Goal: Task Accomplishment & Management: Complete application form

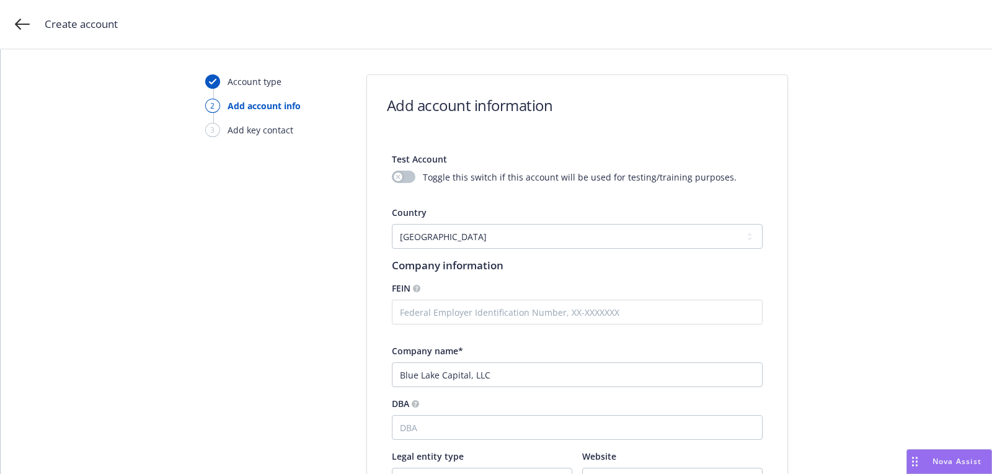
select select "US"
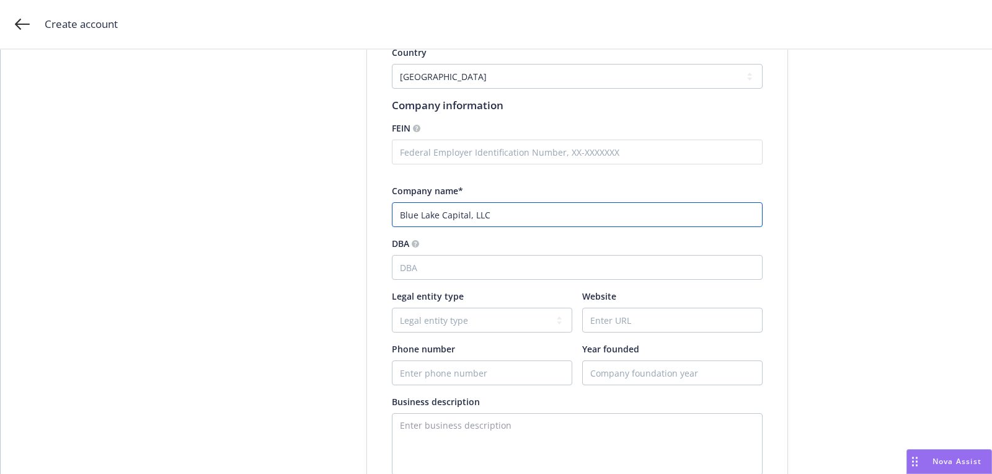
scroll to position [310, 0]
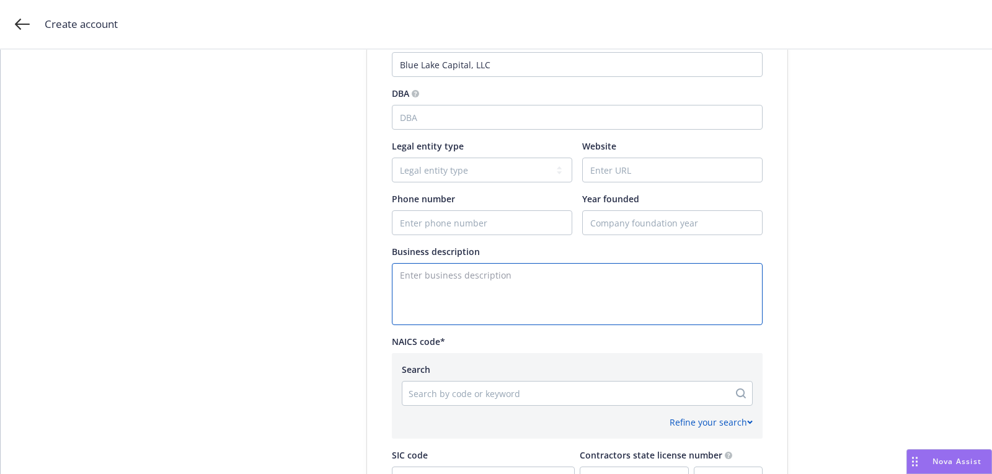
click at [443, 296] on textarea "Enter business description" at bounding box center [577, 294] width 371 height 62
paste textarea "Lending & Brokerage"
type textarea "Lending & Brokerage"
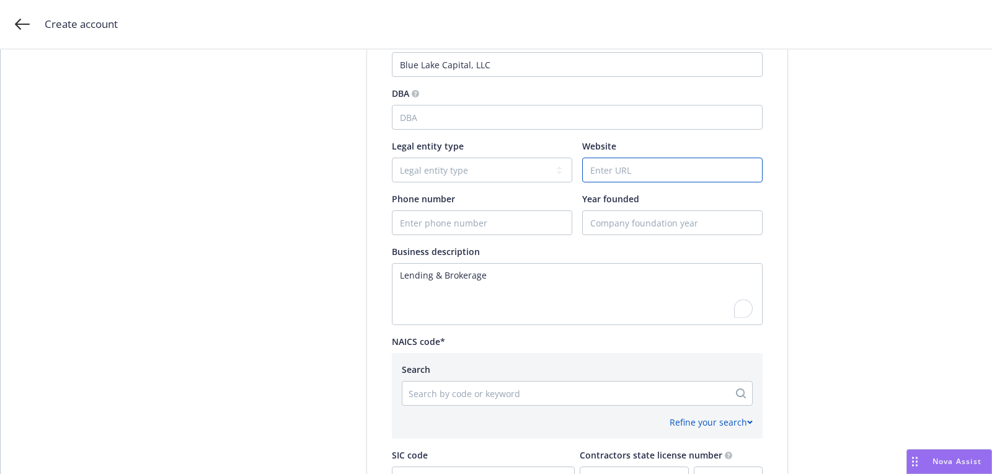
click at [641, 175] on input "Website" at bounding box center [672, 170] width 179 height 24
paste input "[DOMAIN_NAME]"
type input "[DOMAIN_NAME]"
paste input "[PHONE_NUMBER]"
click at [426, 215] on input "Phone number" at bounding box center [482, 223] width 179 height 24
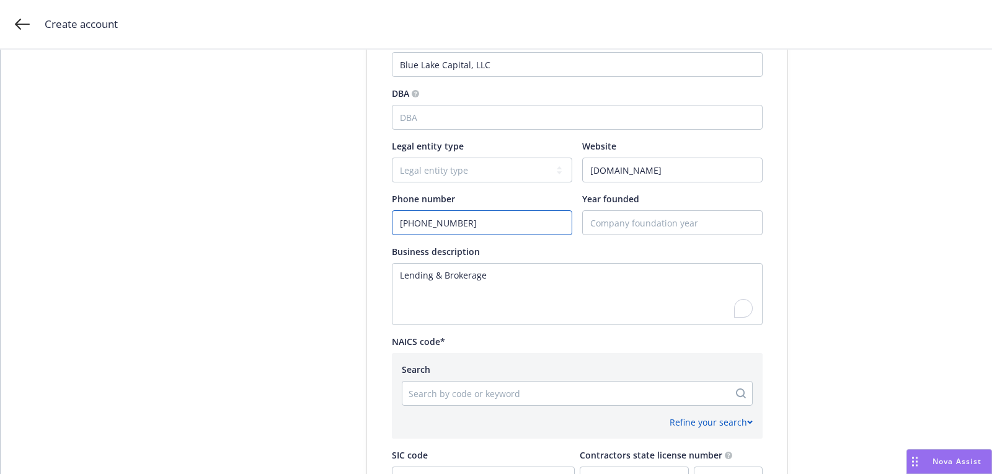
type input "[PHONE_NUMBER]"
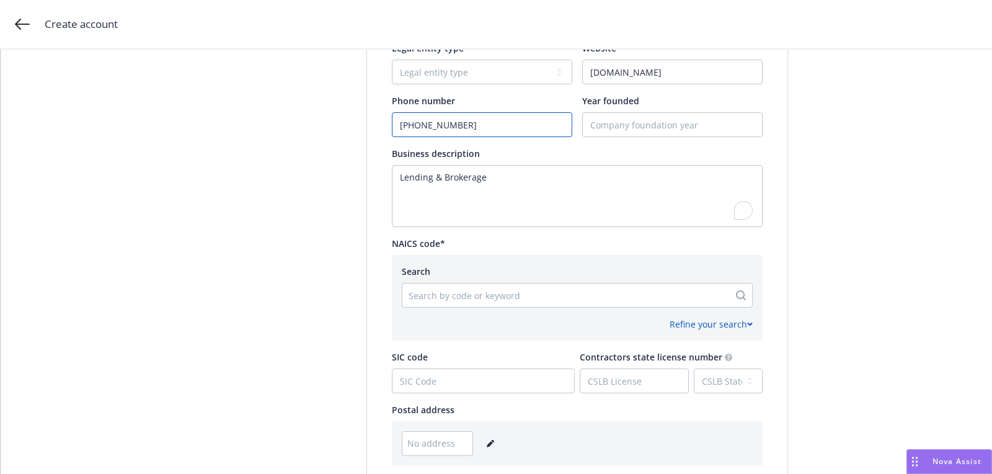
scroll to position [618, 0]
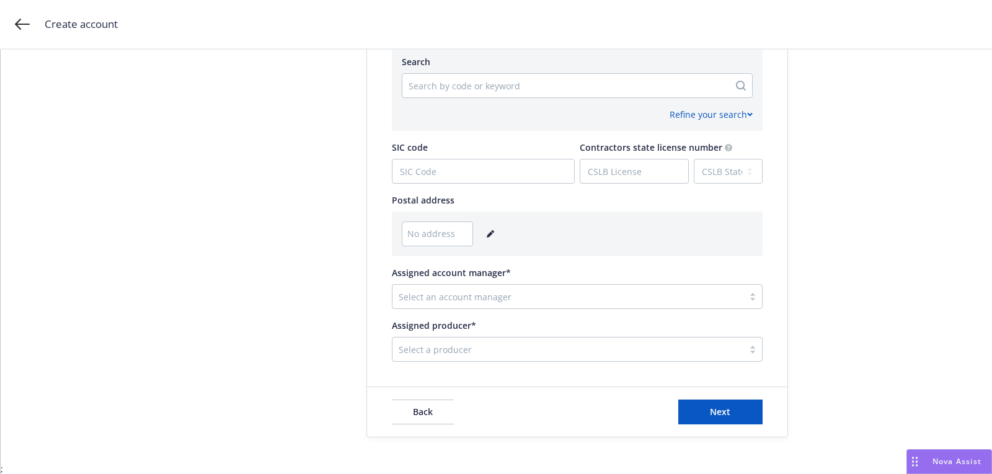
click at [491, 234] on icon "editPencil" at bounding box center [490, 233] width 7 height 7
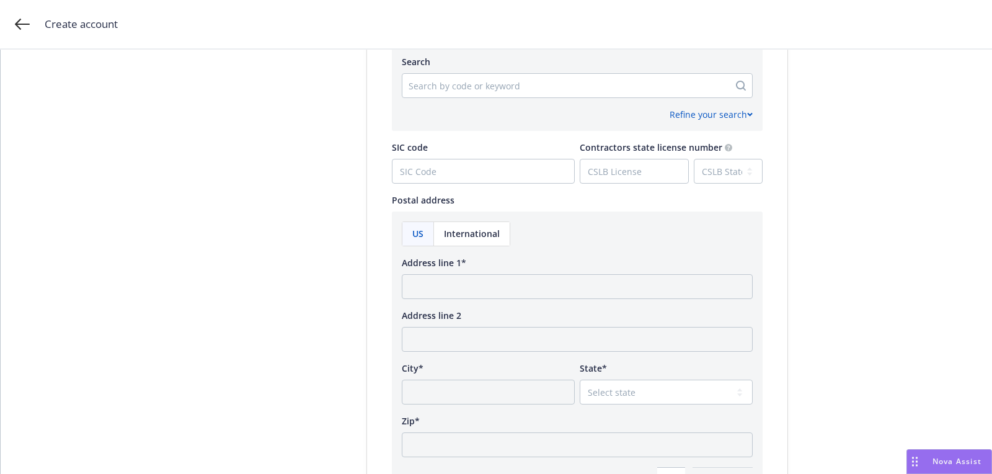
click at [491, 301] on div "US International Address line 1* Address line 2 City* State* Select state Zip* …" at bounding box center [577, 356] width 351 height 270
click at [491, 298] on div "US International Address line 1* Address line 2 City* State* Select state Zip* …" at bounding box center [577, 356] width 351 height 270
click at [492, 294] on input "Address line 1*" at bounding box center [577, 286] width 351 height 25
paste input "[STREET_ADDRESS]"
click at [582, 295] on input "[STREET_ADDRESS]" at bounding box center [577, 286] width 351 height 25
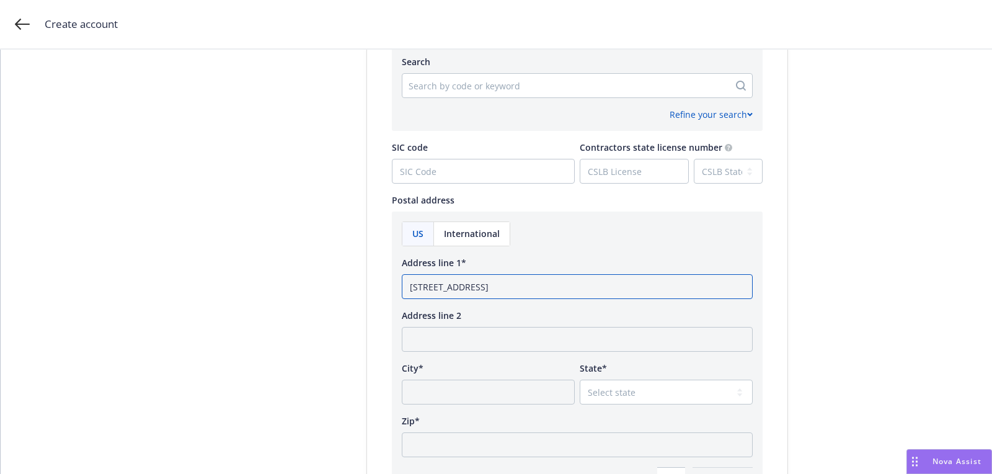
click at [582, 295] on input "[STREET_ADDRESS]" at bounding box center [577, 286] width 351 height 25
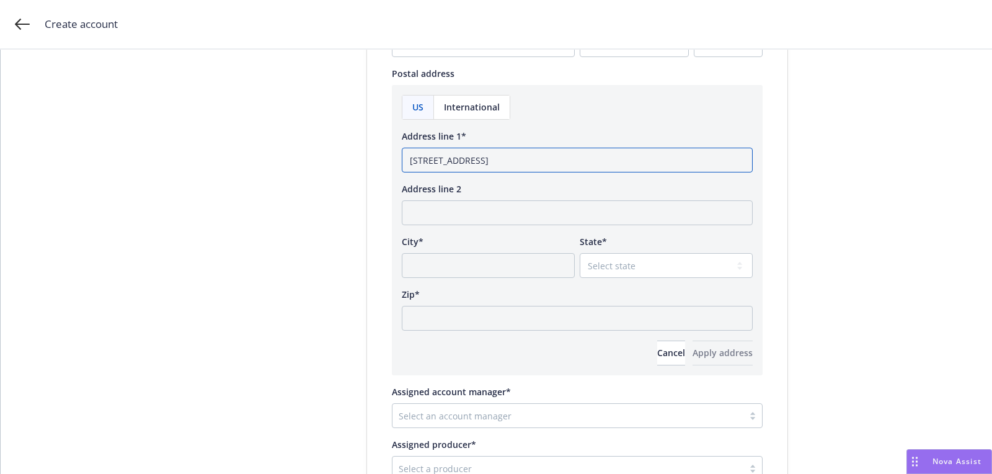
type input "[STREET_ADDRESS]"
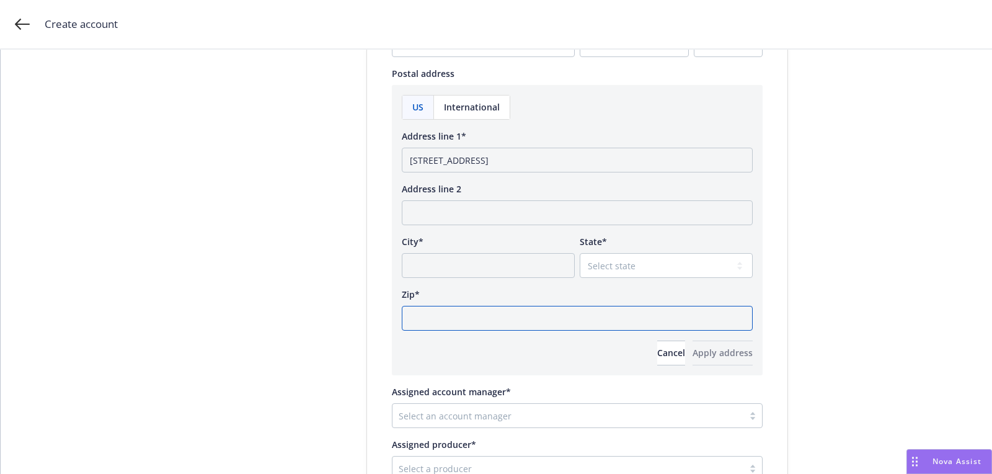
scroll to position [752, 0]
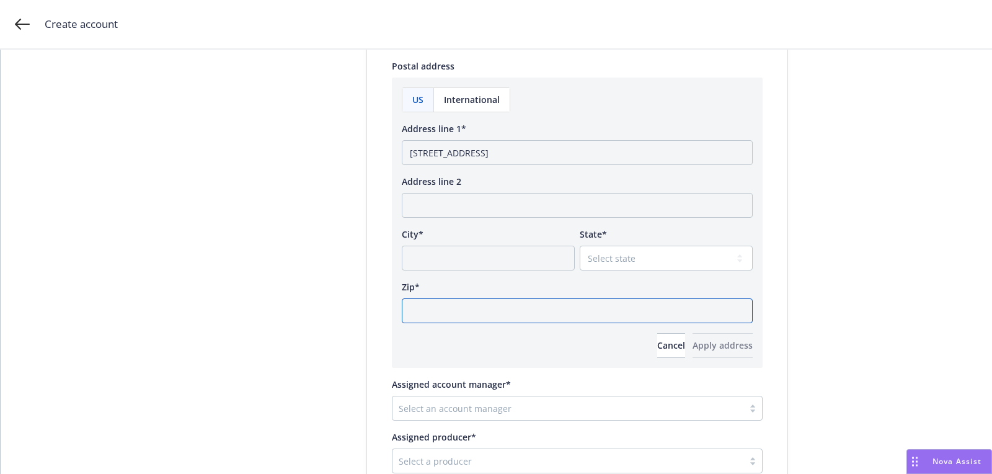
click at [550, 303] on input "Zip*" at bounding box center [577, 310] width 351 height 25
paste input "78728"
type input "78728"
click at [622, 239] on div "State* Select state [US_STATE] [US_STATE] [US_STATE] [US_STATE] [US_STATE] [PER…" at bounding box center [666, 249] width 173 height 43
click at [614, 254] on select "Select state [US_STATE] [US_STATE] [US_STATE] [US_STATE] [US_STATE] [PERSON_NAM…" at bounding box center [666, 258] width 173 height 25
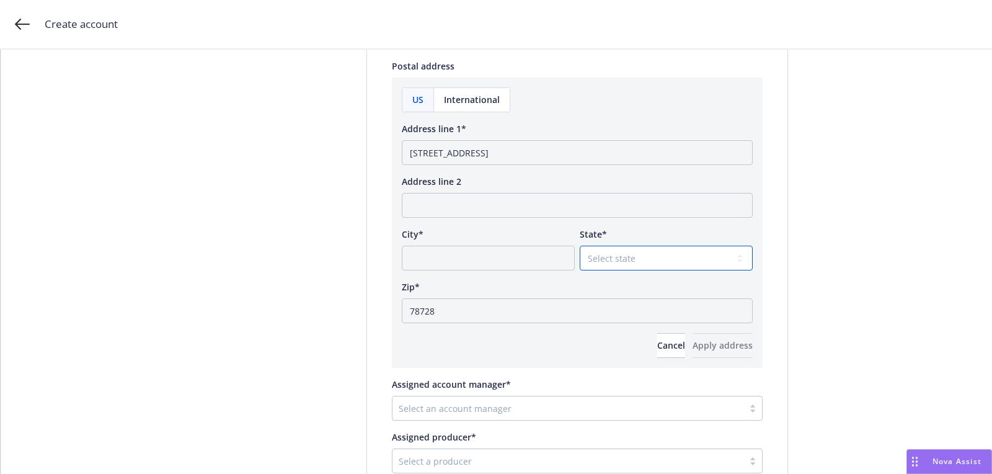
select select "[GEOGRAPHIC_DATA]"
click at [542, 148] on input "[STREET_ADDRESS]" at bounding box center [577, 152] width 351 height 25
type input "[STREET_ADDRESS]"
click at [483, 256] on input "City*" at bounding box center [488, 258] width 173 height 25
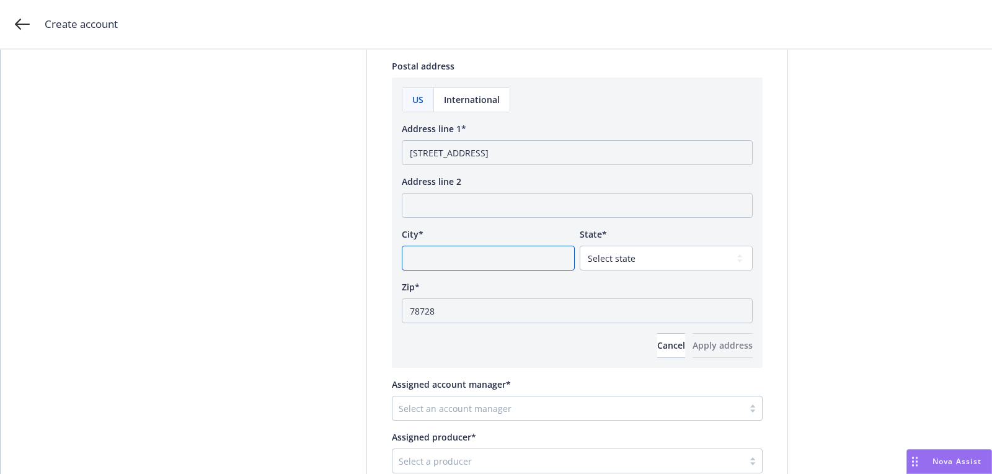
paste input "Austin"
type input "Austin"
drag, startPoint x: 527, startPoint y: 151, endPoint x: 594, endPoint y: 151, distance: 67.6
click at [594, 151] on input "[STREET_ADDRESS]" at bounding box center [577, 152] width 351 height 25
type input "[STREET_ADDRESS]"
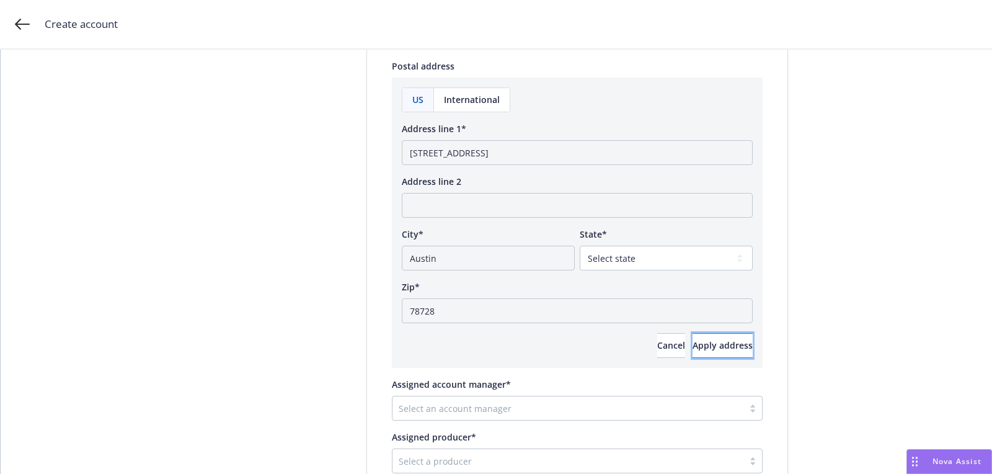
click at [713, 337] on button "Apply address" at bounding box center [723, 345] width 60 height 25
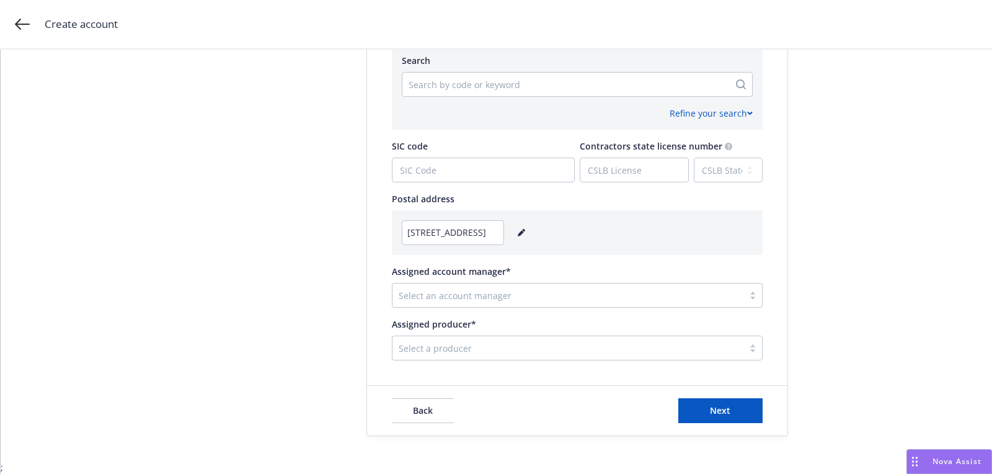
scroll to position [618, 0]
click at [525, 300] on div at bounding box center [568, 296] width 339 height 15
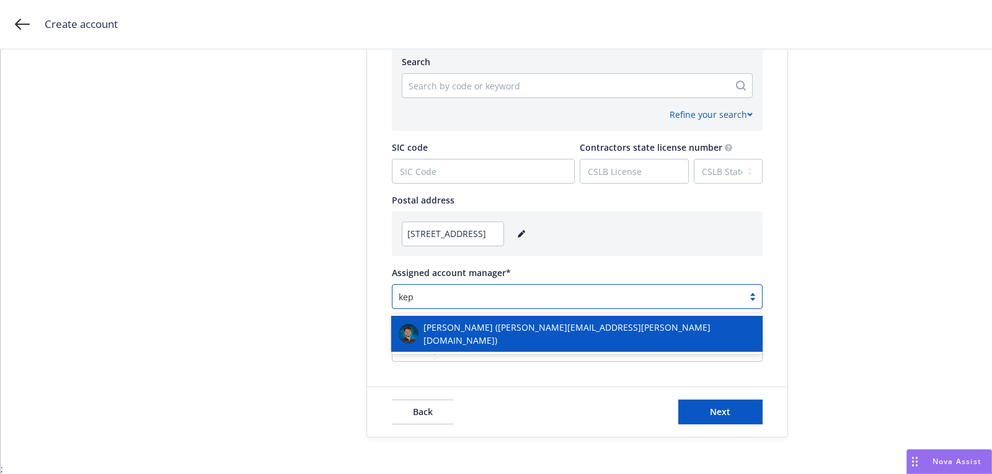
type input "[PERSON_NAME]"
click at [517, 318] on div "[PERSON_NAME] ([PERSON_NAME][EMAIL_ADDRESS][PERSON_NAME][DOMAIN_NAME])" at bounding box center [577, 334] width 372 height 36
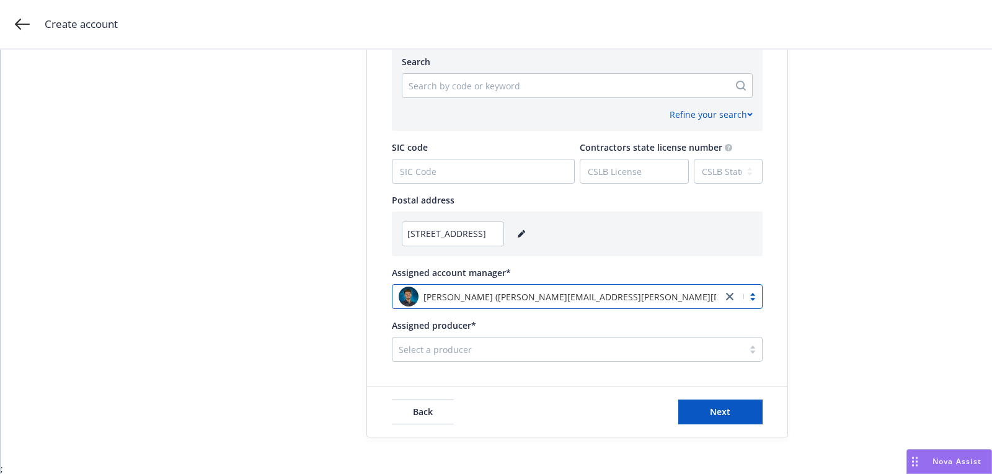
click at [504, 337] on div "Select a producer" at bounding box center [577, 349] width 371 height 25
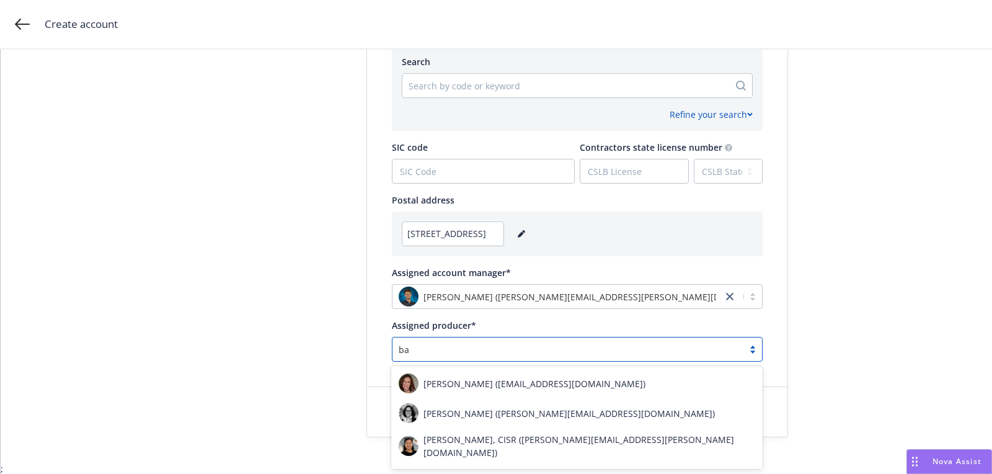
type input "bai"
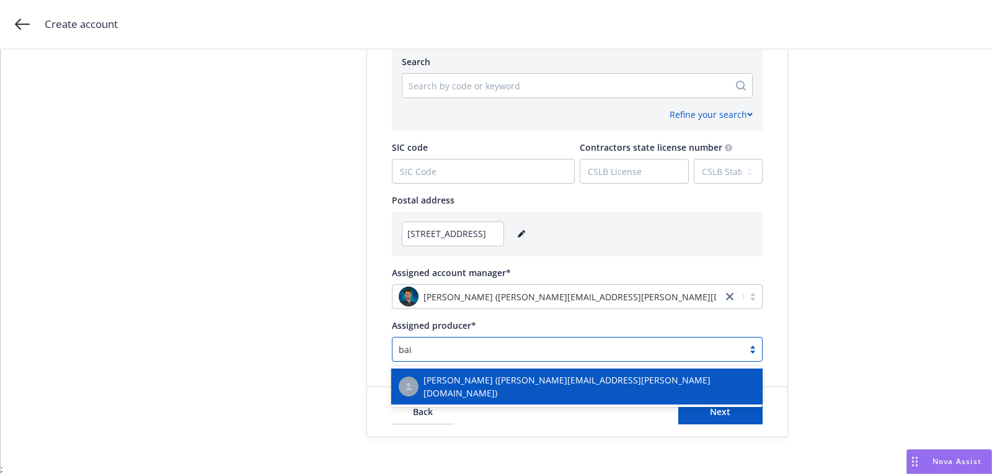
click at [526, 369] on div "[PERSON_NAME] ([PERSON_NAME][EMAIL_ADDRESS][PERSON_NAME][DOMAIN_NAME])" at bounding box center [577, 386] width 372 height 36
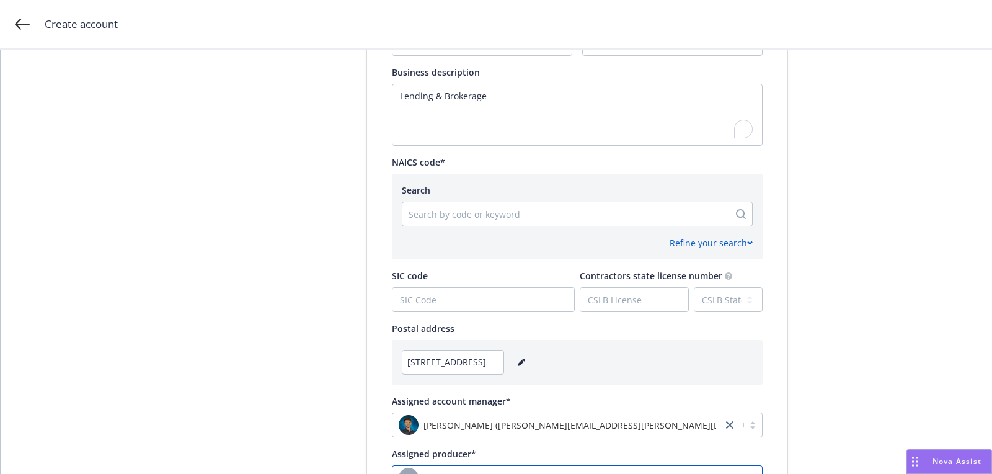
scroll to position [462, 0]
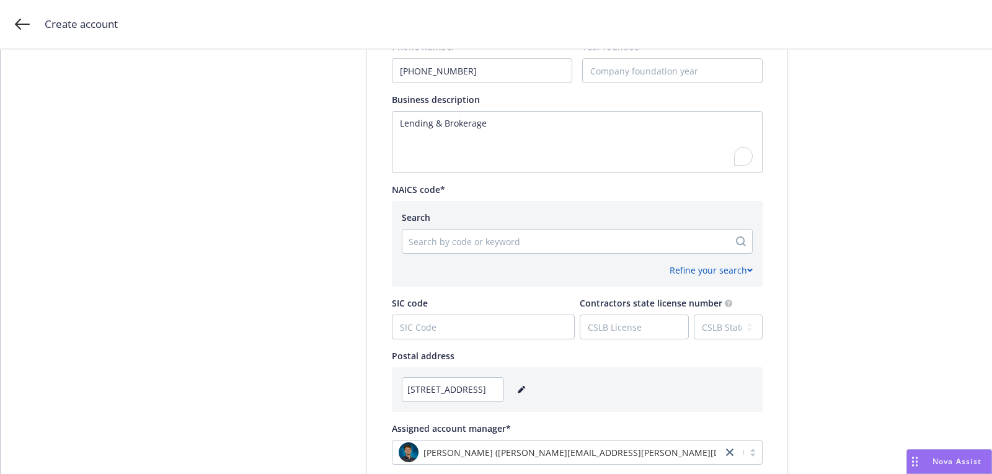
click at [471, 229] on div "Search by code or keyword" at bounding box center [577, 241] width 351 height 25
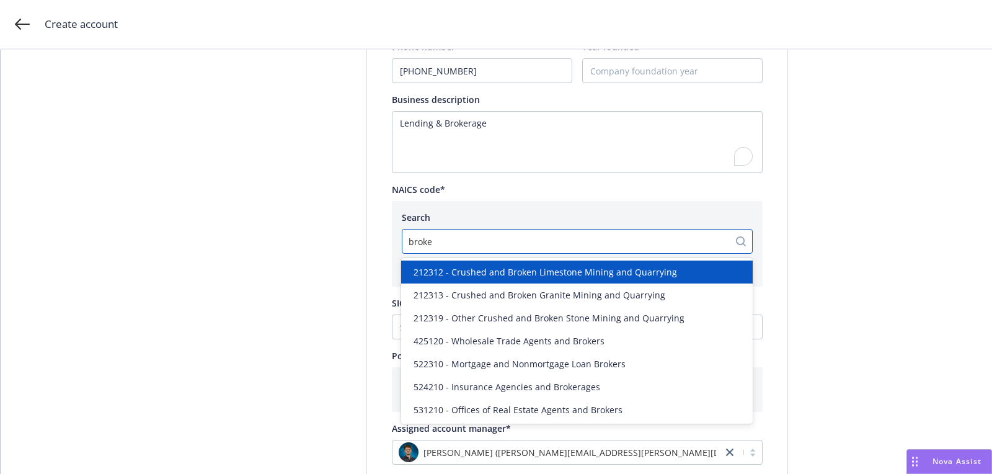
type input "broker"
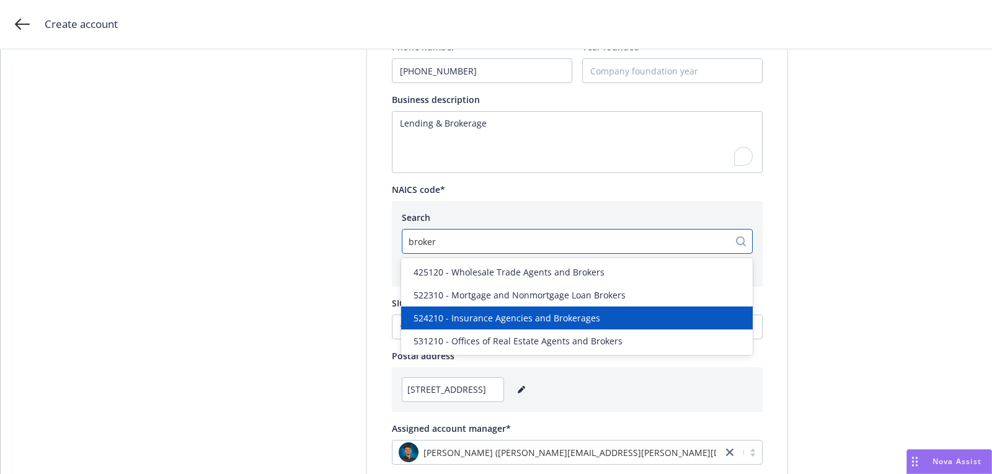
click at [575, 316] on span "524210 - Insurance Agencies and Brokerages" at bounding box center [507, 317] width 187 height 13
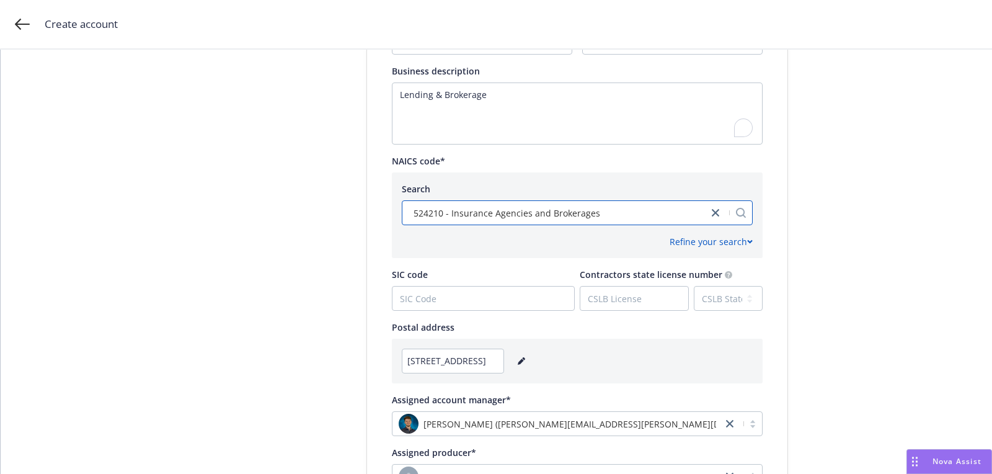
scroll to position [374, 0]
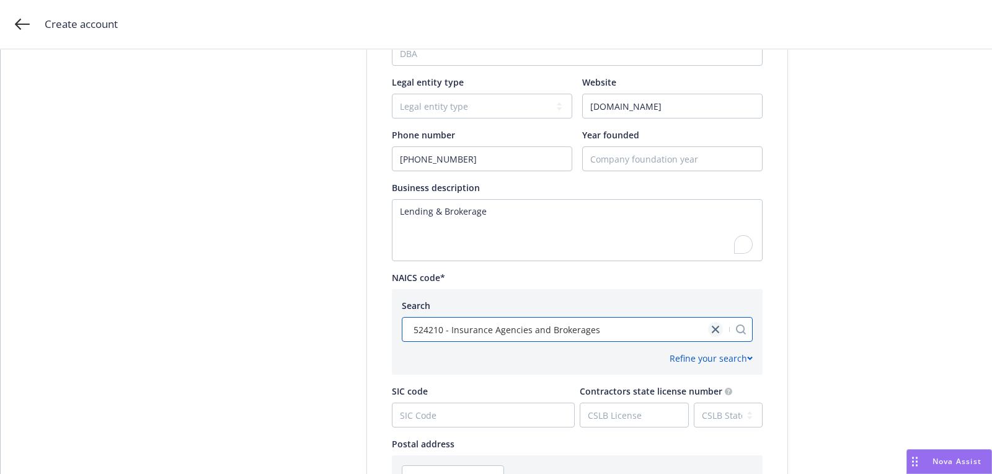
click at [717, 329] on icon "close" at bounding box center [715, 329] width 7 height 7
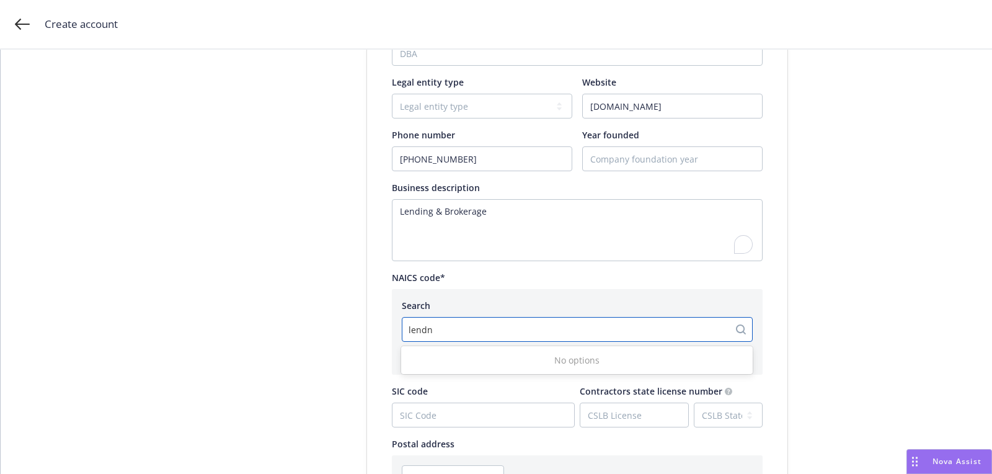
type input "lend"
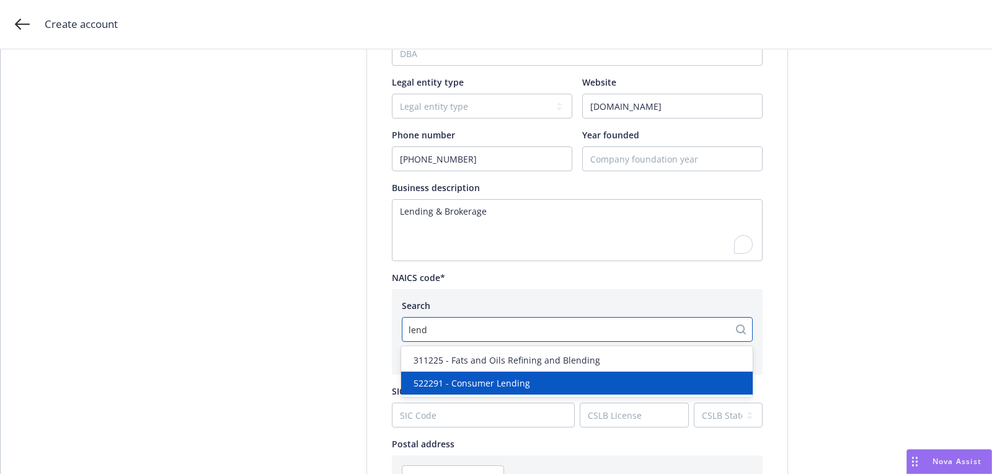
click at [695, 375] on div "522291 - Consumer Lending" at bounding box center [577, 383] width 352 height 23
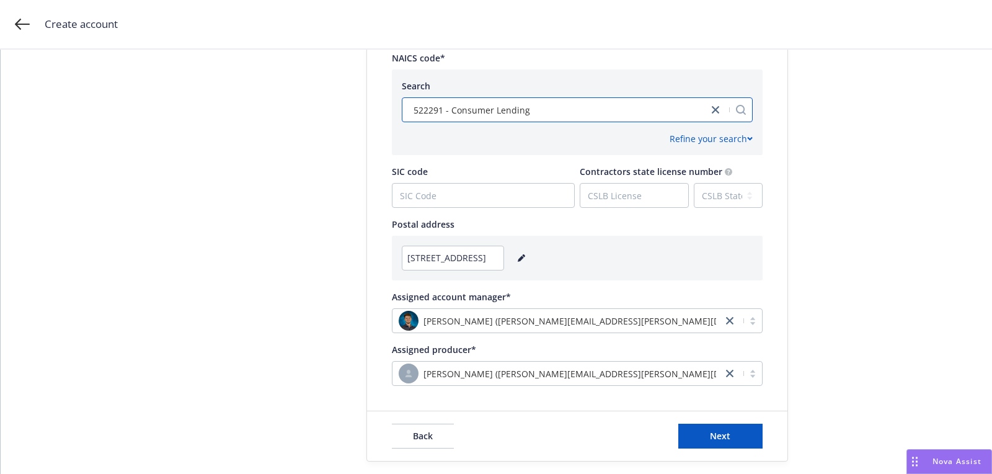
scroll to position [618, 0]
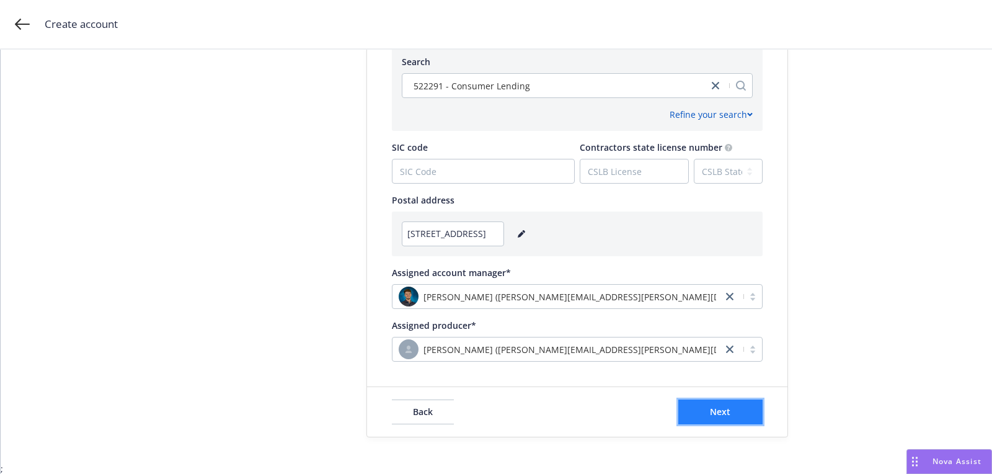
click at [730, 401] on button "Next" at bounding box center [721, 411] width 84 height 25
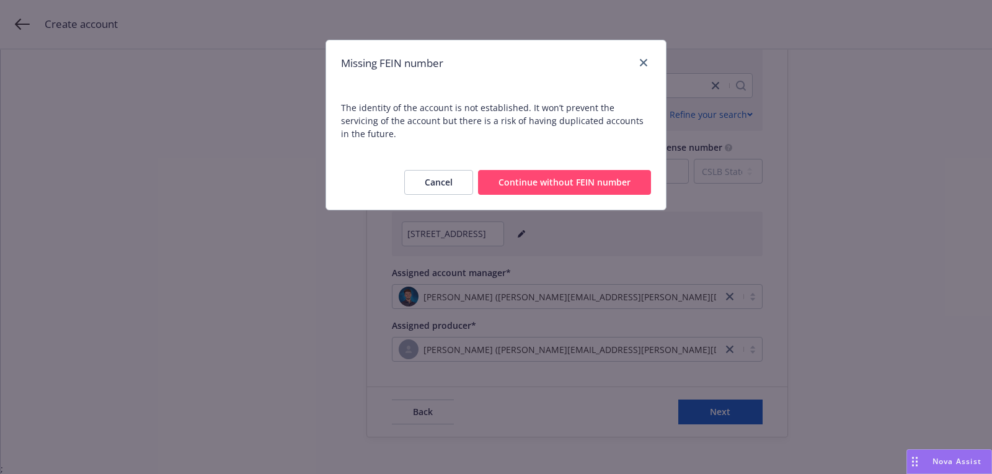
click at [563, 170] on button "Continue without FEIN number" at bounding box center [564, 182] width 173 height 25
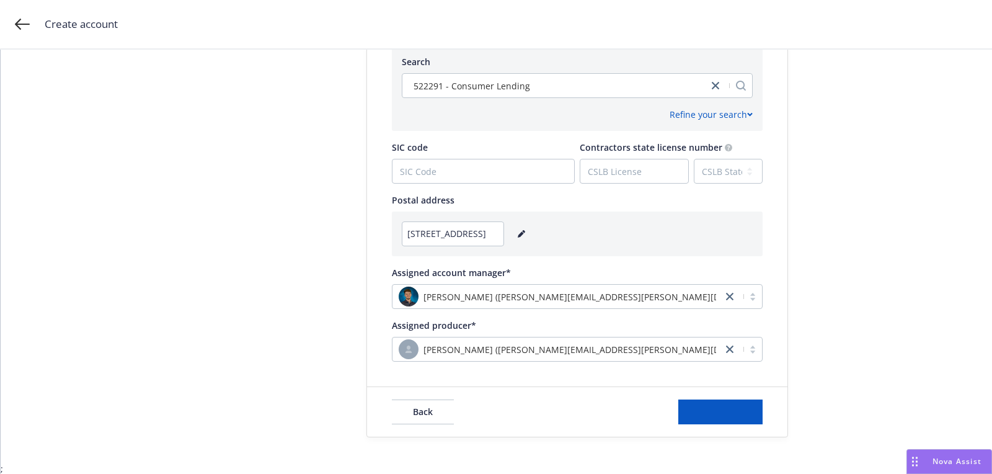
scroll to position [0, 0]
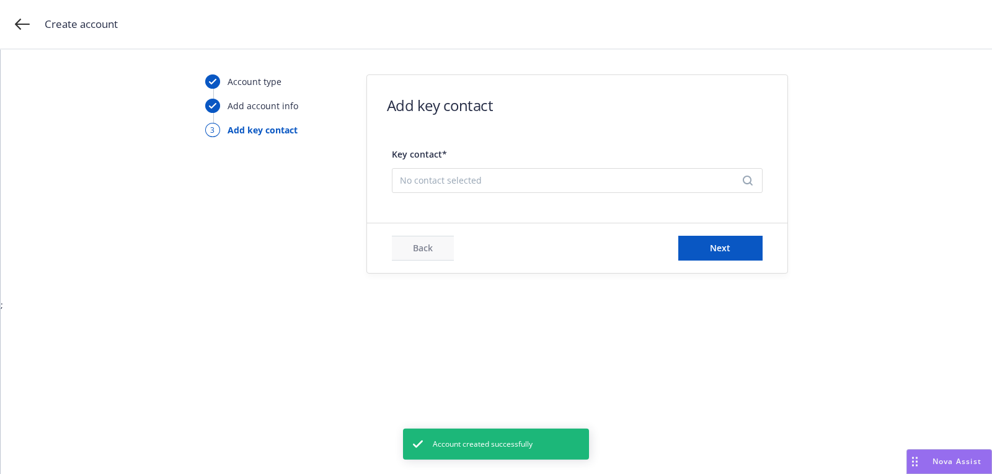
click at [502, 154] on span "Key contact*" at bounding box center [577, 154] width 371 height 13
click at [492, 190] on div "No contact selected" at bounding box center [577, 180] width 371 height 25
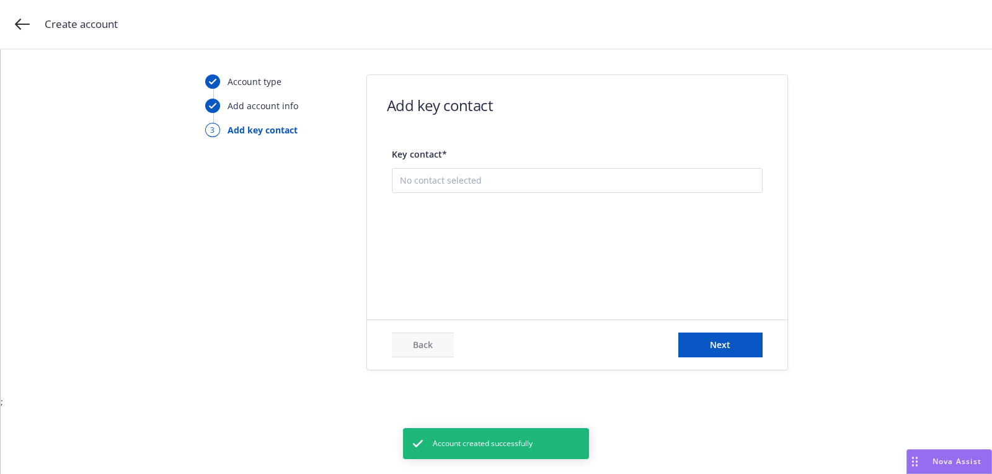
click at [509, 243] on button "Add new contact" at bounding box center [577, 243] width 355 height 25
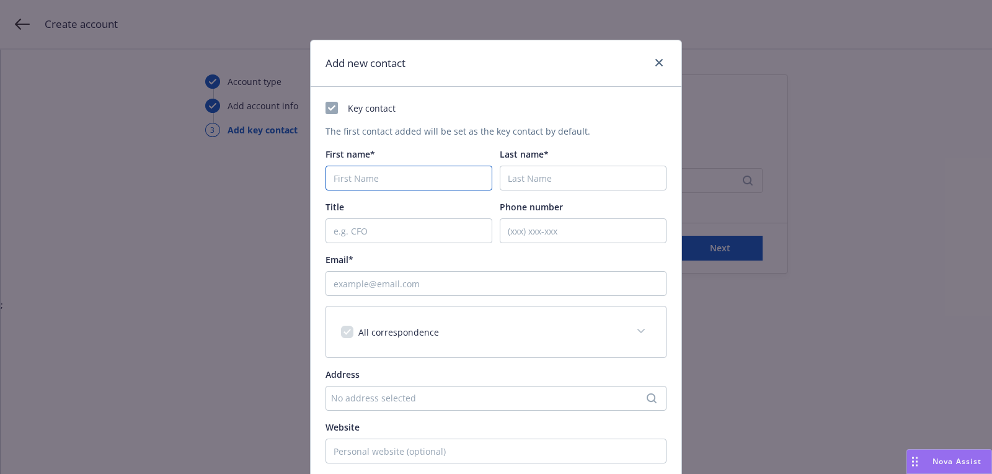
click at [382, 172] on input "First name*" at bounding box center [409, 178] width 167 height 25
paste input "[PERSON_NAME]"
type input "[PERSON_NAME]"
paste input "[PERSON_NAME]"
type input "[PERSON_NAME]"
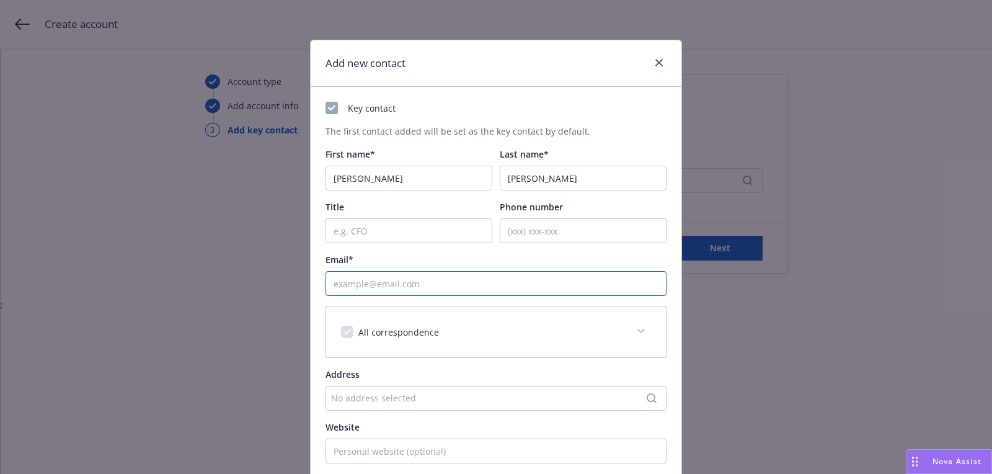
click at [468, 285] on input "Email*" at bounding box center [496, 283] width 341 height 25
paste input "[EMAIL_ADDRESS][DOMAIN_NAME]"
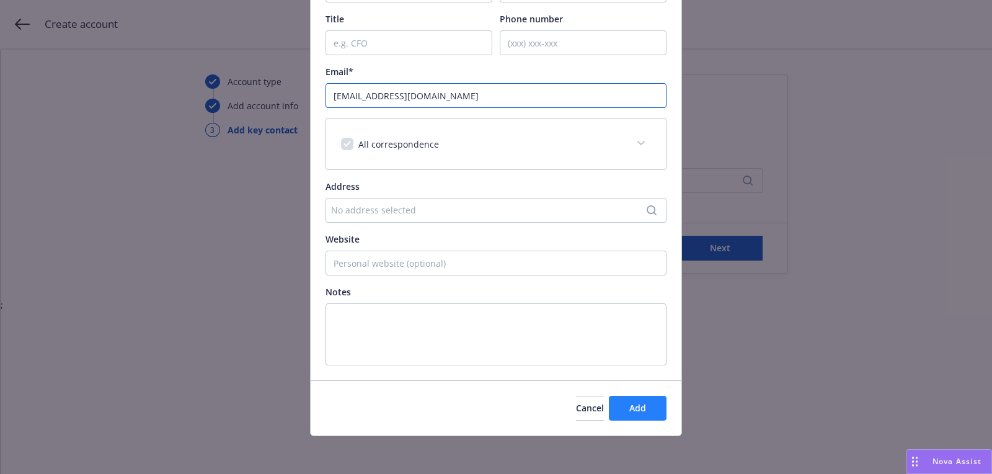
type input "[EMAIL_ADDRESS][DOMAIN_NAME]"
click at [652, 408] on button "Add" at bounding box center [638, 408] width 58 height 25
click at [734, 244] on div "Add new contact Key contact The first contact added will be set as the key cont…" at bounding box center [496, 237] width 992 height 474
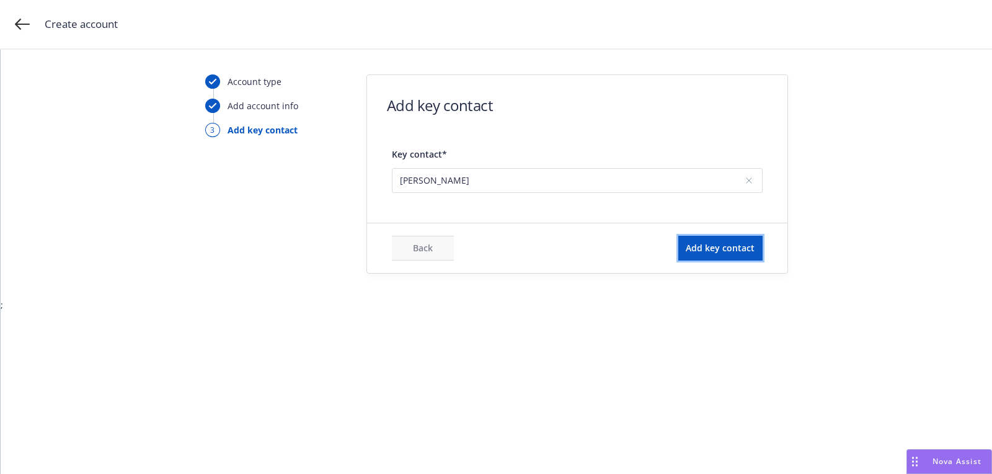
click at [734, 244] on span "Add key contact" at bounding box center [720, 248] width 69 height 12
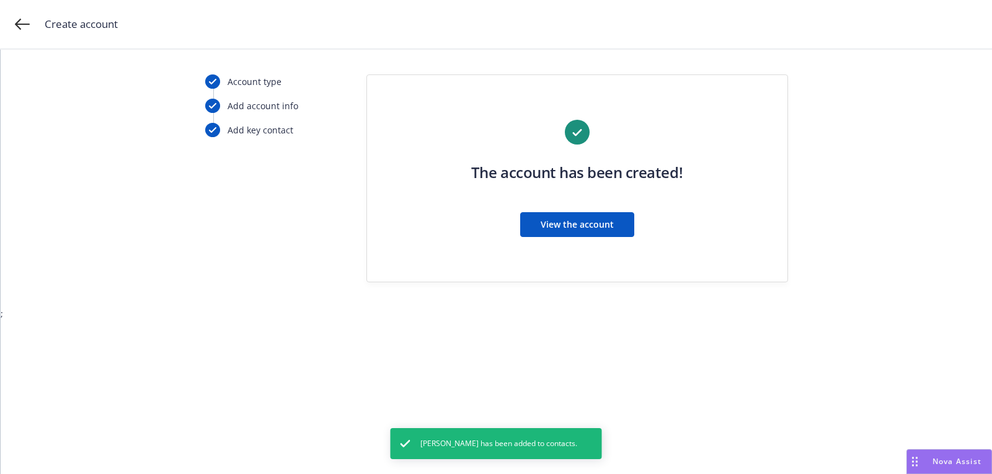
click at [543, 203] on div "The account has been created! View the account" at bounding box center [577, 186] width 371 height 132
click at [543, 207] on div "The account has been created! View the account" at bounding box center [577, 186] width 371 height 132
click at [542, 212] on button "View the account" at bounding box center [577, 224] width 114 height 25
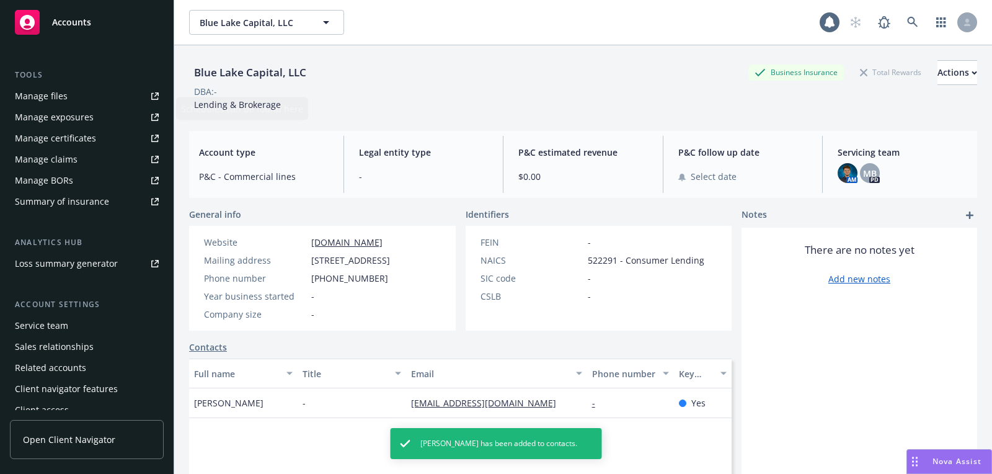
scroll to position [333, 0]
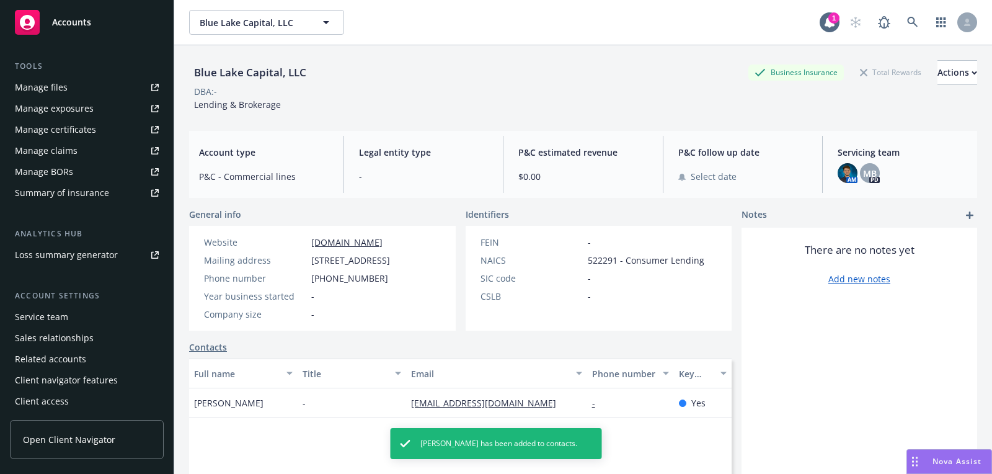
click at [100, 315] on div "Service team" at bounding box center [87, 317] width 144 height 20
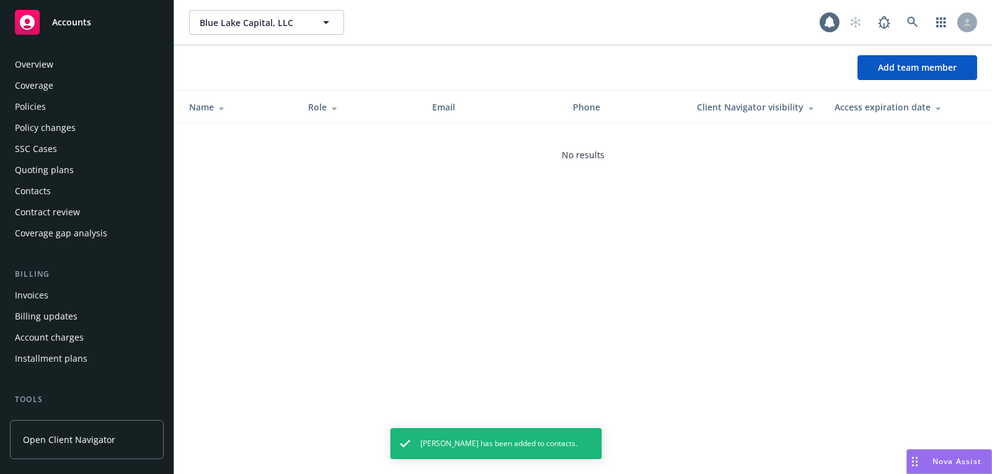
scroll to position [333, 0]
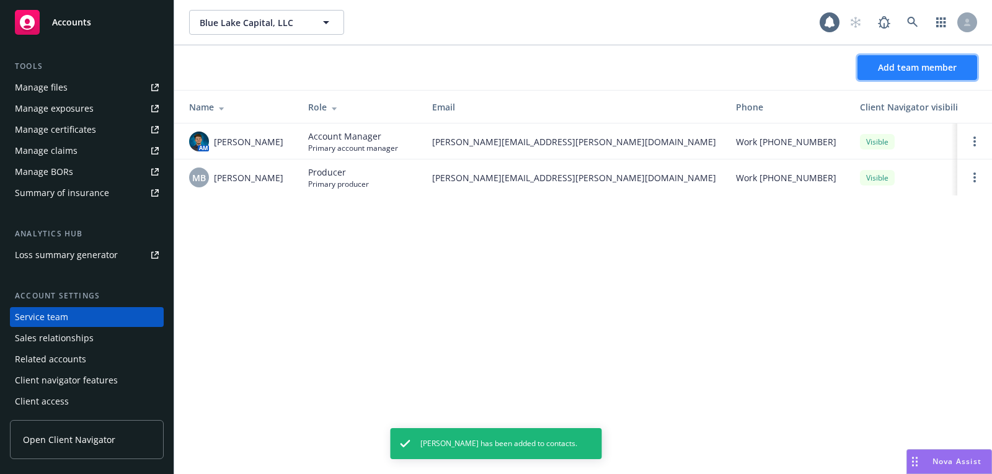
click at [958, 67] on button "Add team member" at bounding box center [918, 67] width 120 height 25
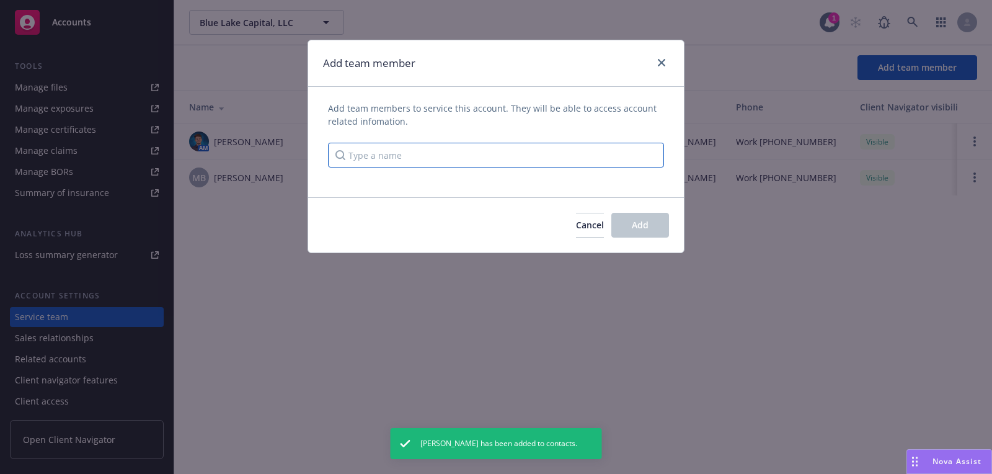
click at [582, 151] on input "Type a name" at bounding box center [496, 155] width 336 height 25
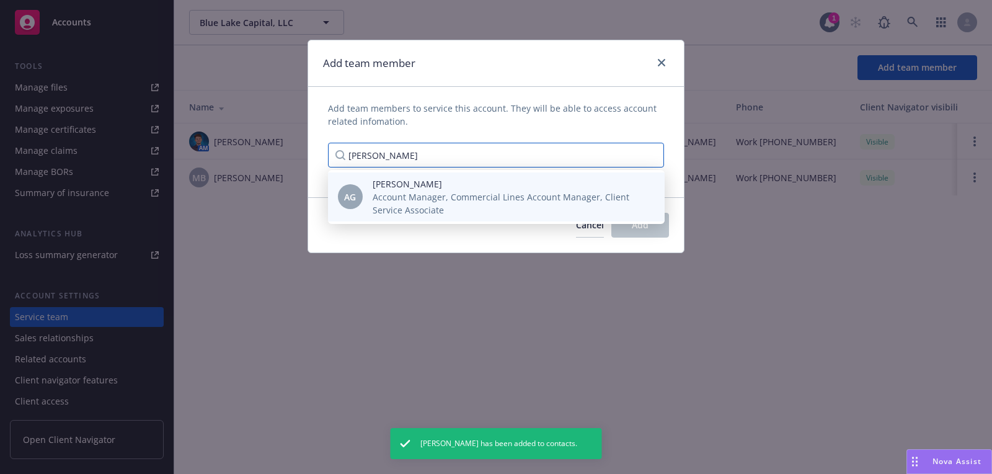
type input "[PERSON_NAME]"
click at [500, 201] on span "Account Manager, Commercial Lines Account Manager, Client Service Associate" at bounding box center [509, 203] width 272 height 26
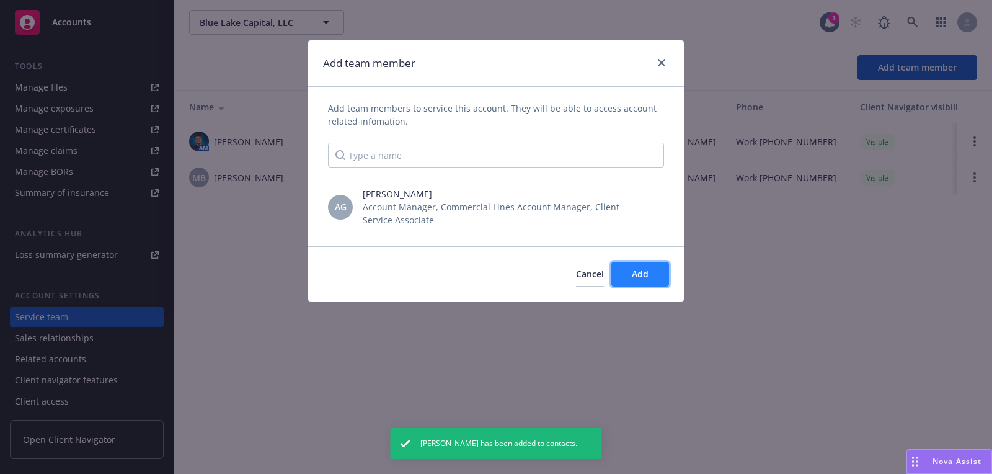
click at [643, 272] on span "Add" at bounding box center [640, 274] width 17 height 12
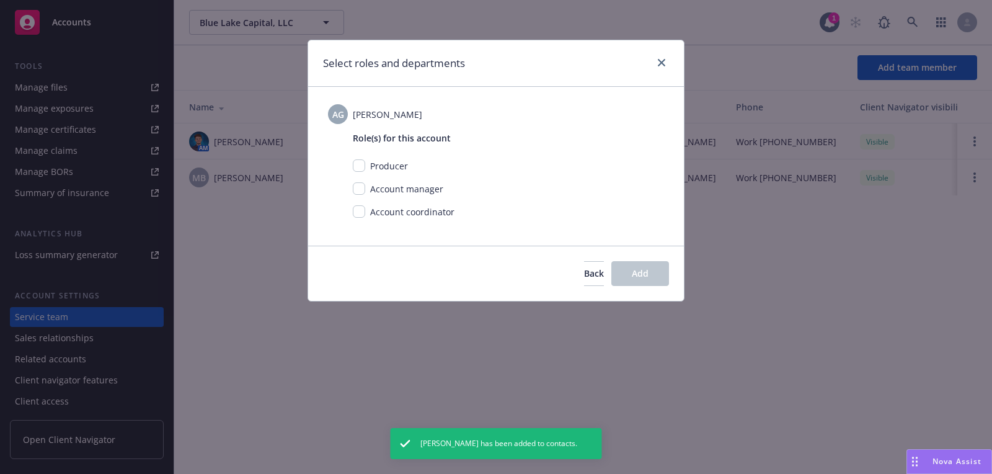
click at [364, 197] on div "Account manager" at bounding box center [508, 193] width 311 height 23
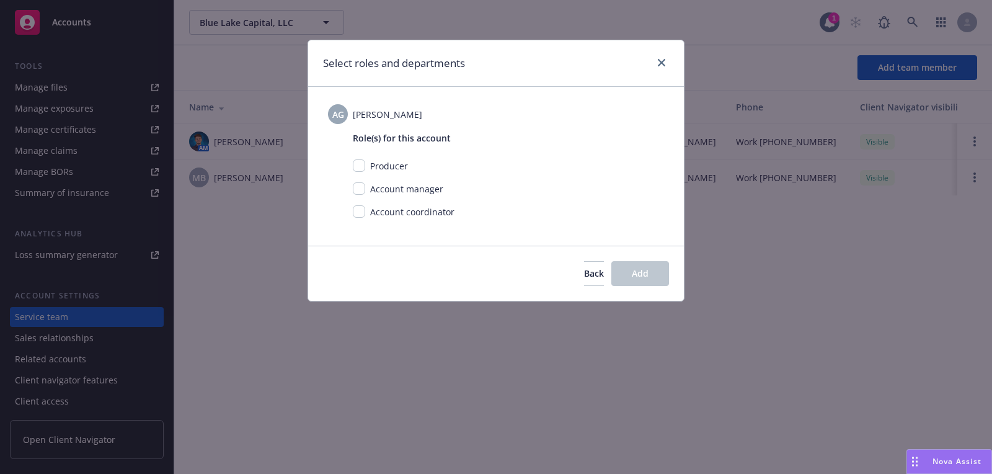
click at [372, 210] on span "Account coordinator" at bounding box center [412, 212] width 84 height 12
click at [360, 210] on input "checkbox" at bounding box center [359, 211] width 12 height 12
checkbox input "true"
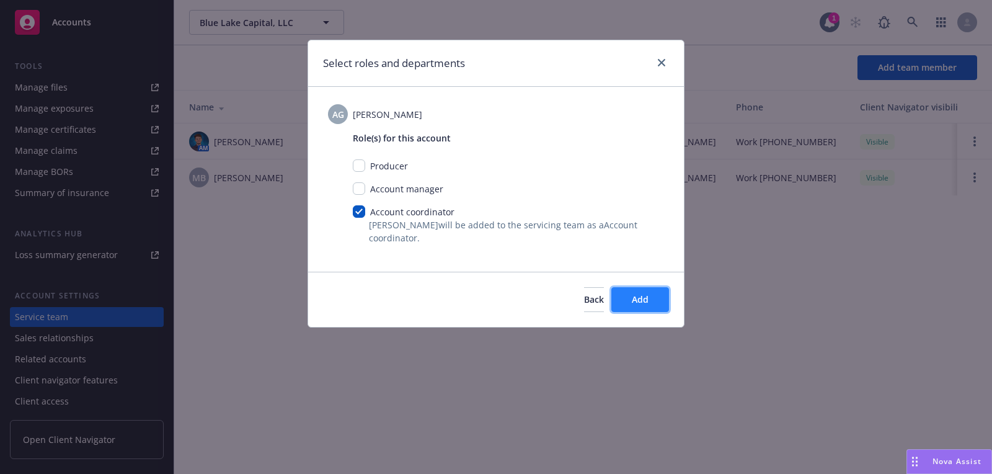
click at [637, 293] on span "Add" at bounding box center [640, 299] width 17 height 12
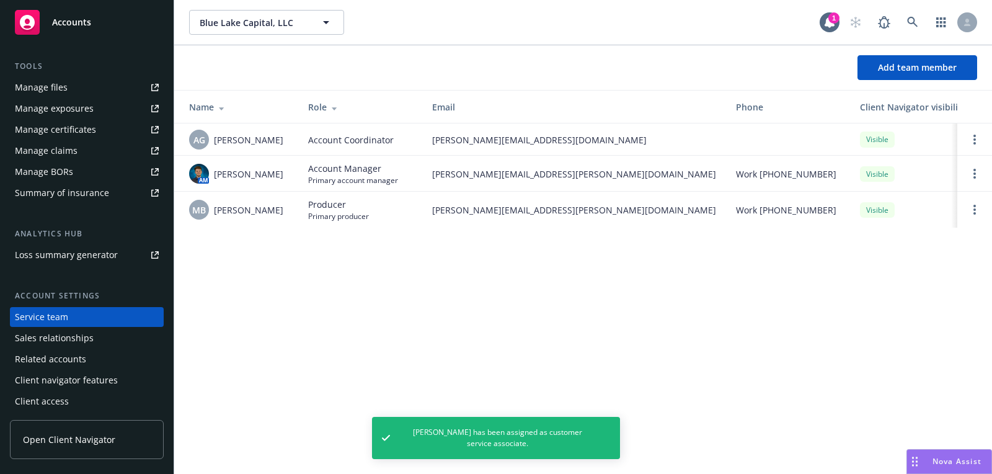
scroll to position [0, 0]
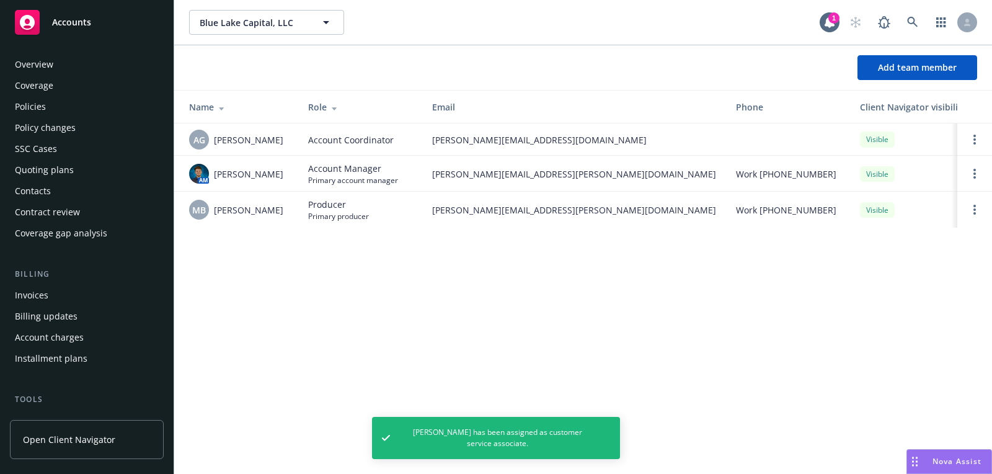
click at [66, 172] on div "Quoting plans" at bounding box center [44, 170] width 59 height 20
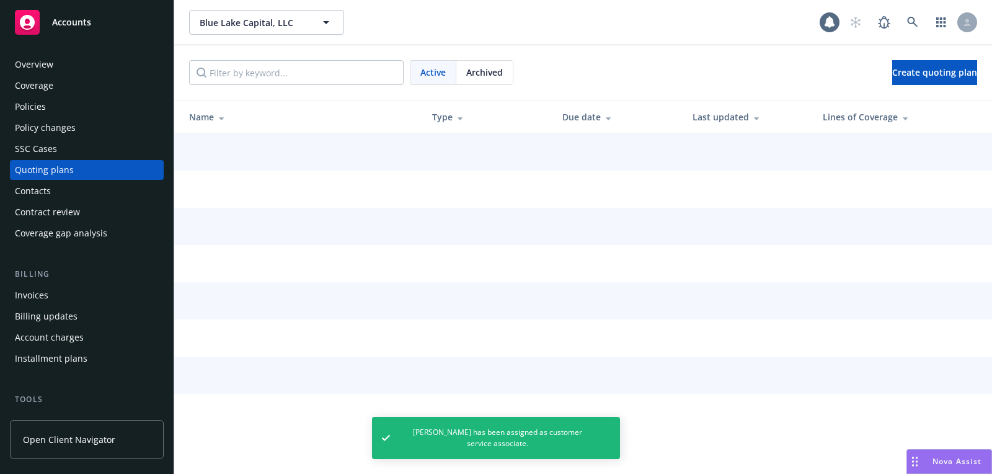
click at [942, 86] on div "Active Archived Create quoting plan" at bounding box center [583, 72] width 818 height 55
click at [928, 80] on link "Create quoting plan" at bounding box center [935, 72] width 85 height 25
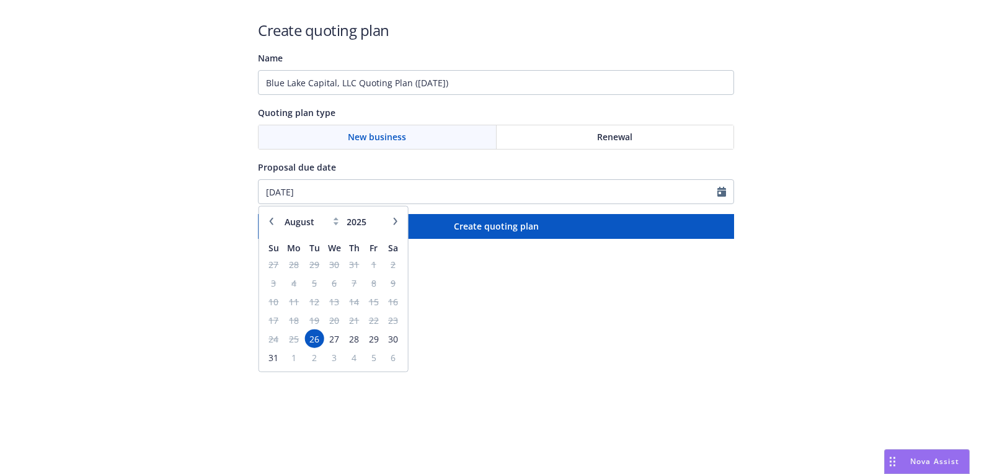
select select "8"
click at [299, 361] on span "1" at bounding box center [294, 357] width 19 height 16
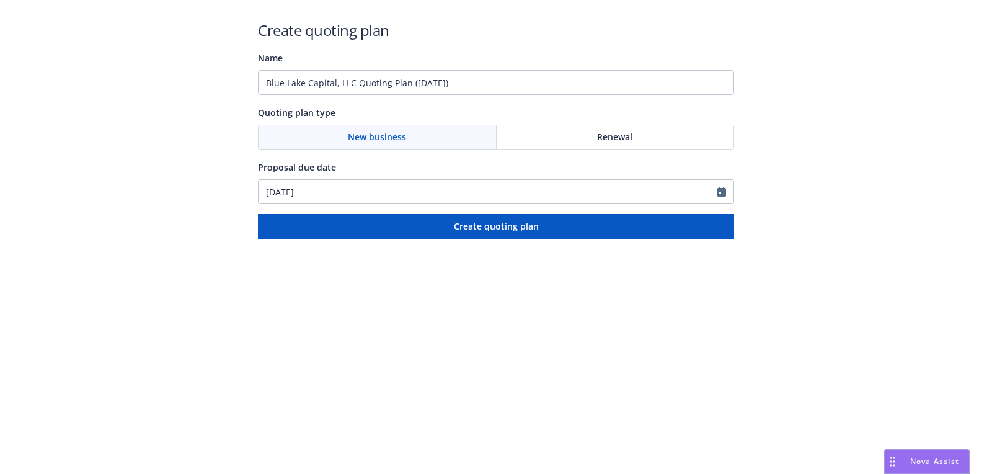
type input "[DATE]"
click at [359, 198] on input "[DATE]" at bounding box center [488, 192] width 459 height 24
select select "9"
click at [394, 86] on input "Blue Lake Capital, LLC Quoting Plan ([DATE])" at bounding box center [496, 82] width 476 height 25
paste input "[DATE]"
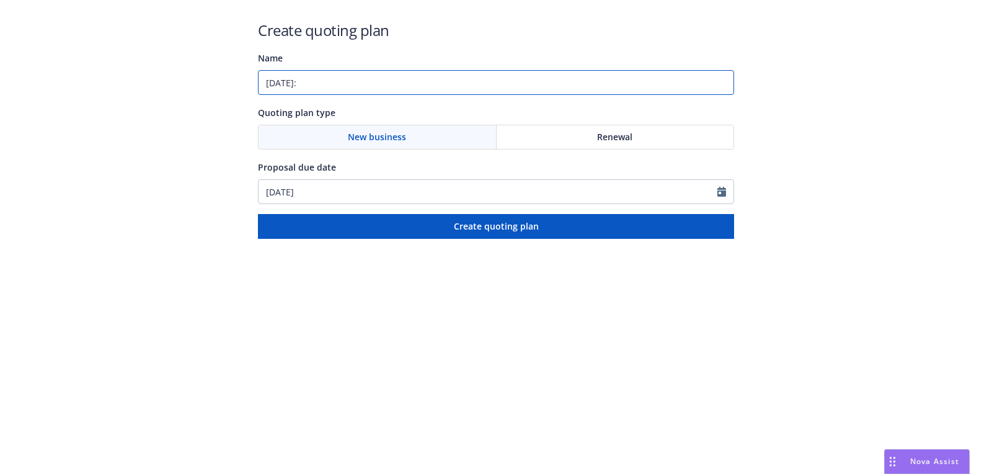
paste input "Cyber;Errors and Omissions"
click at [346, 85] on input "[DATE]: Cyber;Errors and Omissions" at bounding box center [496, 82] width 476 height 25
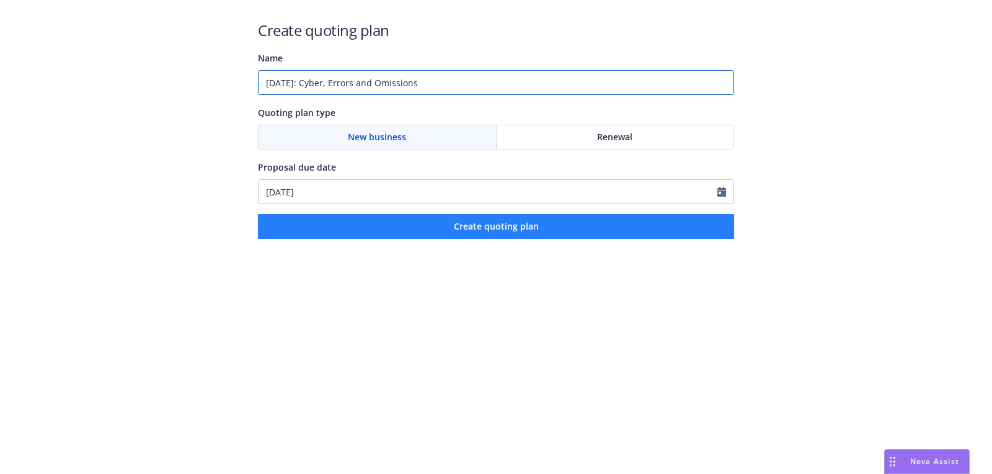
type input "[DATE]: Cyber, Errors and Omissions"
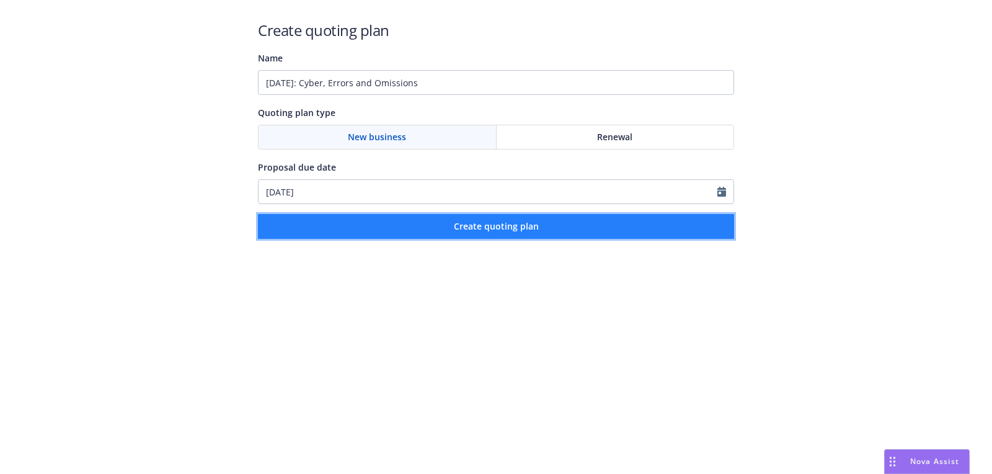
click at [455, 229] on span "Create quoting plan" at bounding box center [496, 226] width 85 height 12
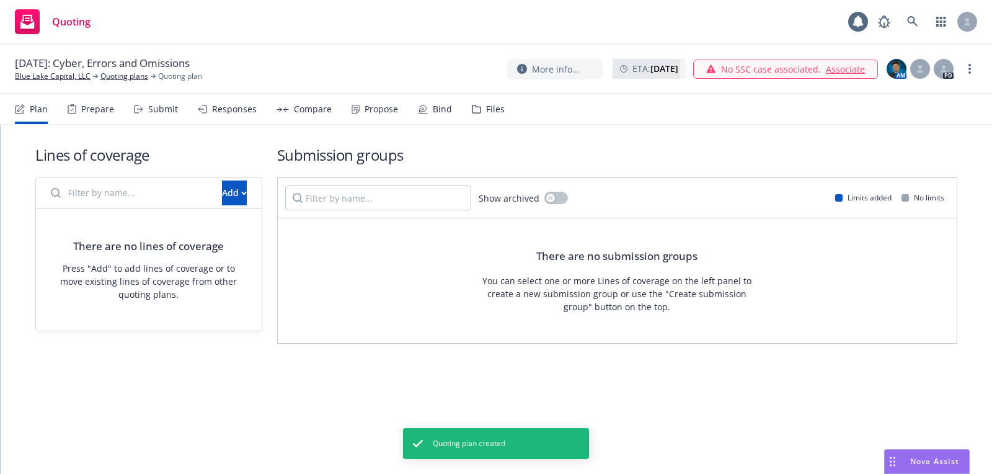
click at [222, 208] on div "There are no lines of coverage Press "Add" to add lines of coverage or to move …" at bounding box center [149, 269] width 226 height 122
click at [222, 195] on div "Add" at bounding box center [234, 193] width 25 height 24
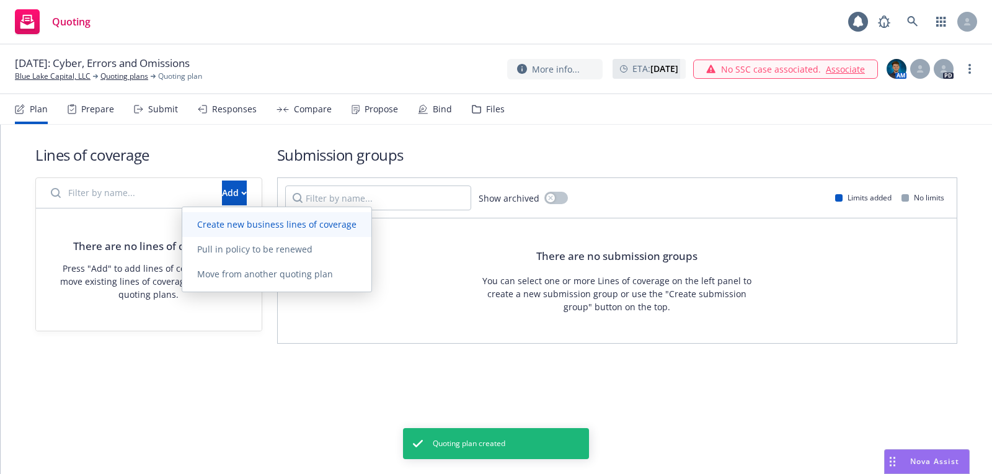
click at [310, 224] on span "Create new business lines of coverage" at bounding box center [276, 224] width 189 height 12
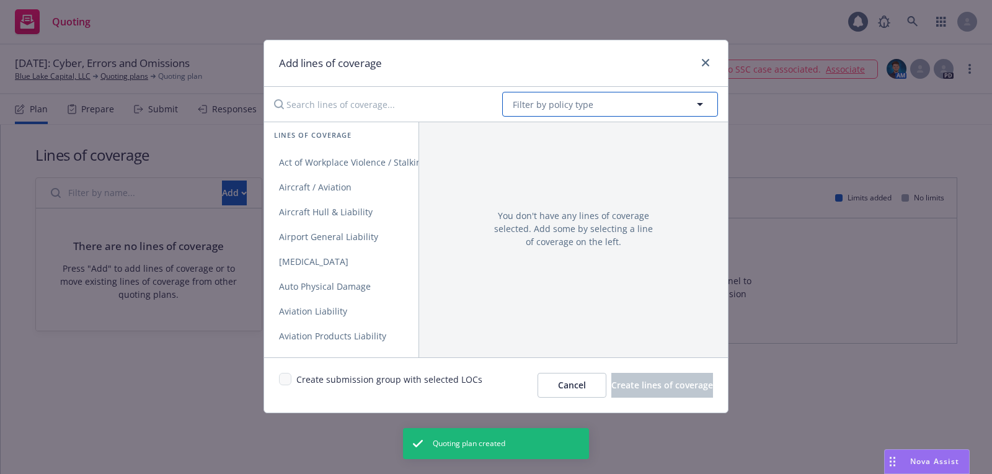
click at [604, 104] on button "Filter by policy type" at bounding box center [610, 104] width 216 height 25
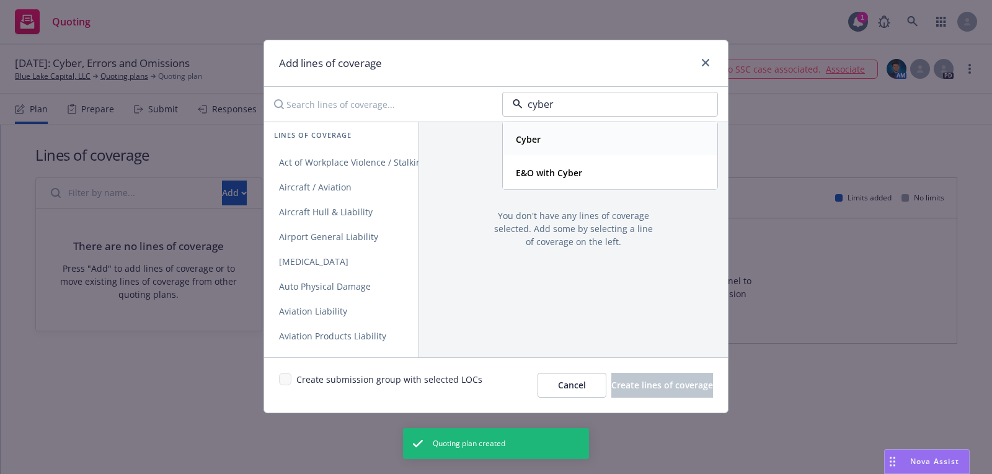
click at [606, 141] on div "Cyber" at bounding box center [610, 139] width 198 height 18
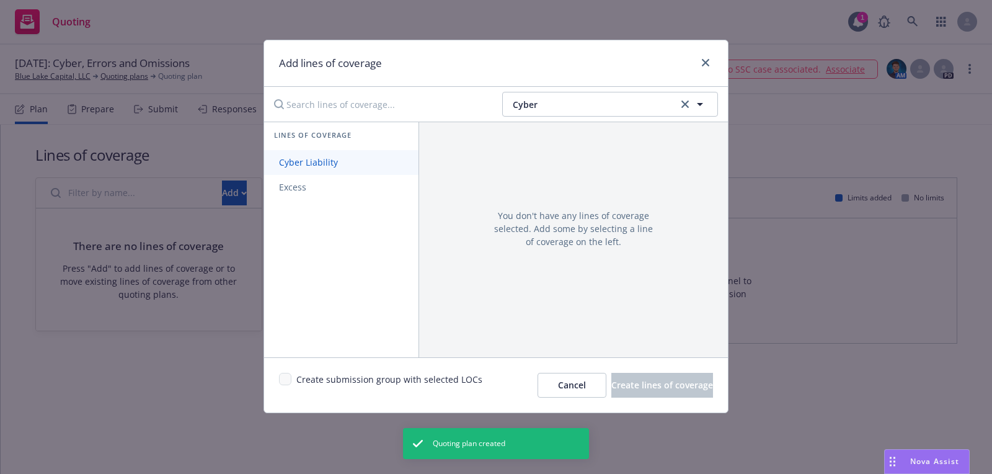
click at [363, 161] on link "Cyber Liability" at bounding box center [341, 162] width 154 height 25
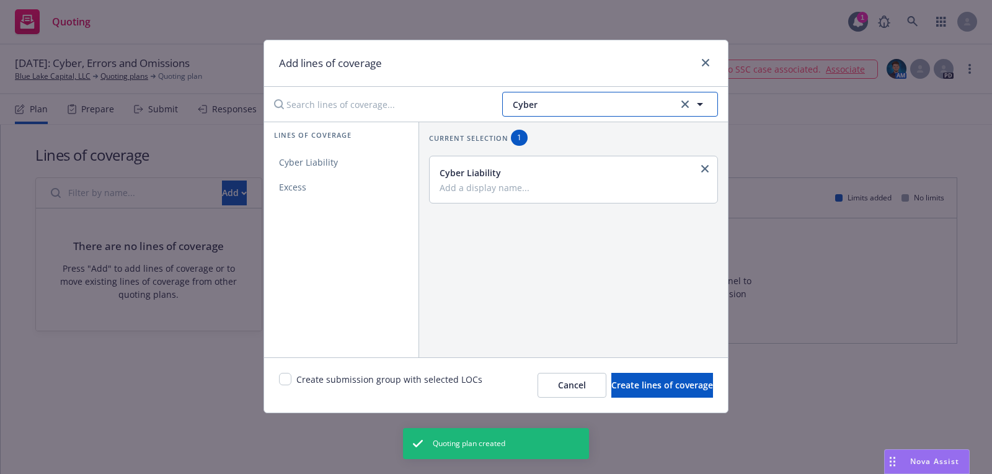
click at [571, 113] on button "Cyber" at bounding box center [610, 104] width 216 height 25
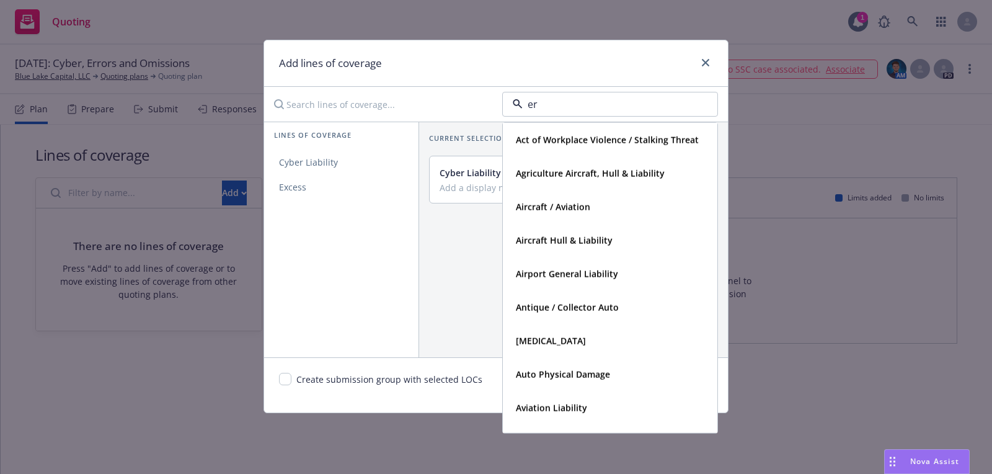
type input "err"
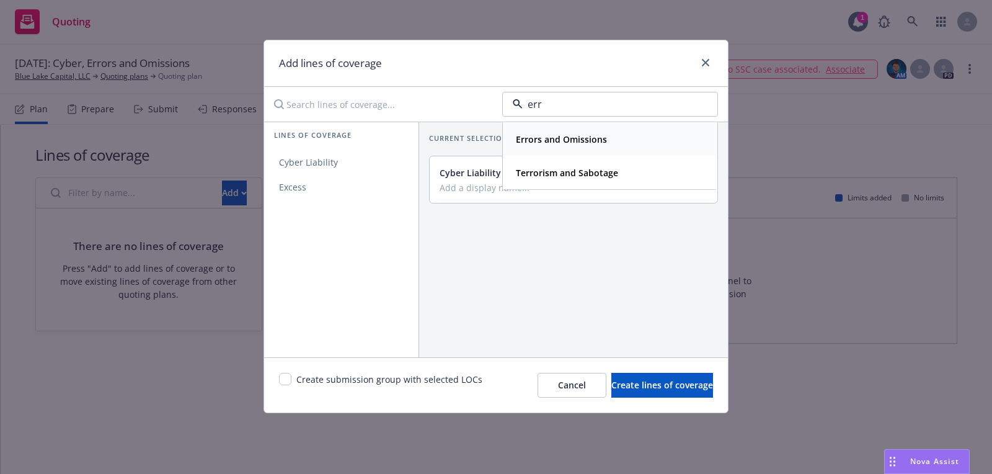
click at [582, 142] on strong "Errors and Omissions" at bounding box center [561, 139] width 91 height 12
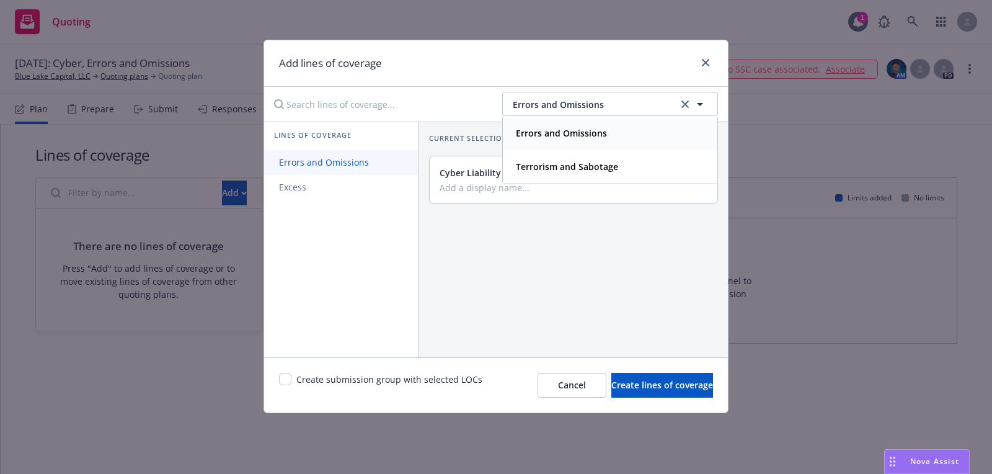
click at [336, 169] on link "Errors and Omissions" at bounding box center [341, 162] width 154 height 25
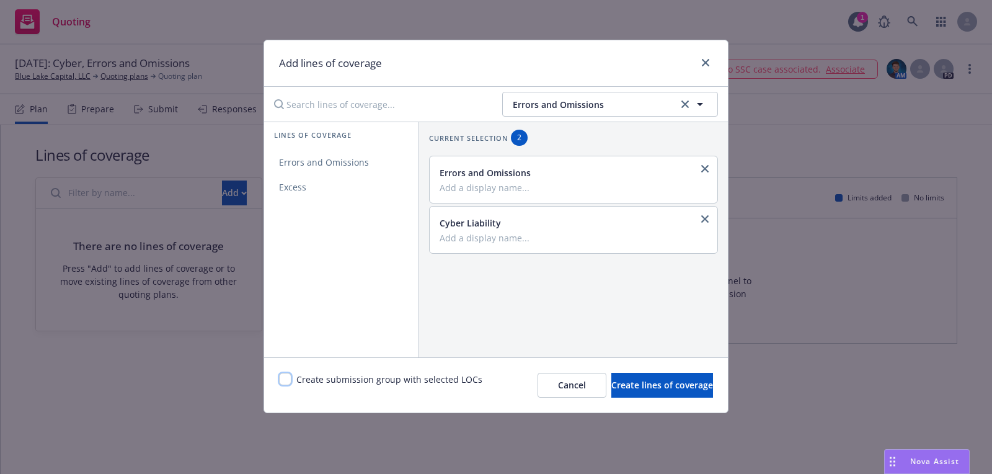
click at [286, 374] on input "checkbox" at bounding box center [285, 379] width 12 height 12
checkbox input "true"
click at [676, 390] on span "Create lines of coverage" at bounding box center [663, 385] width 102 height 12
